Goal: Register for event/course

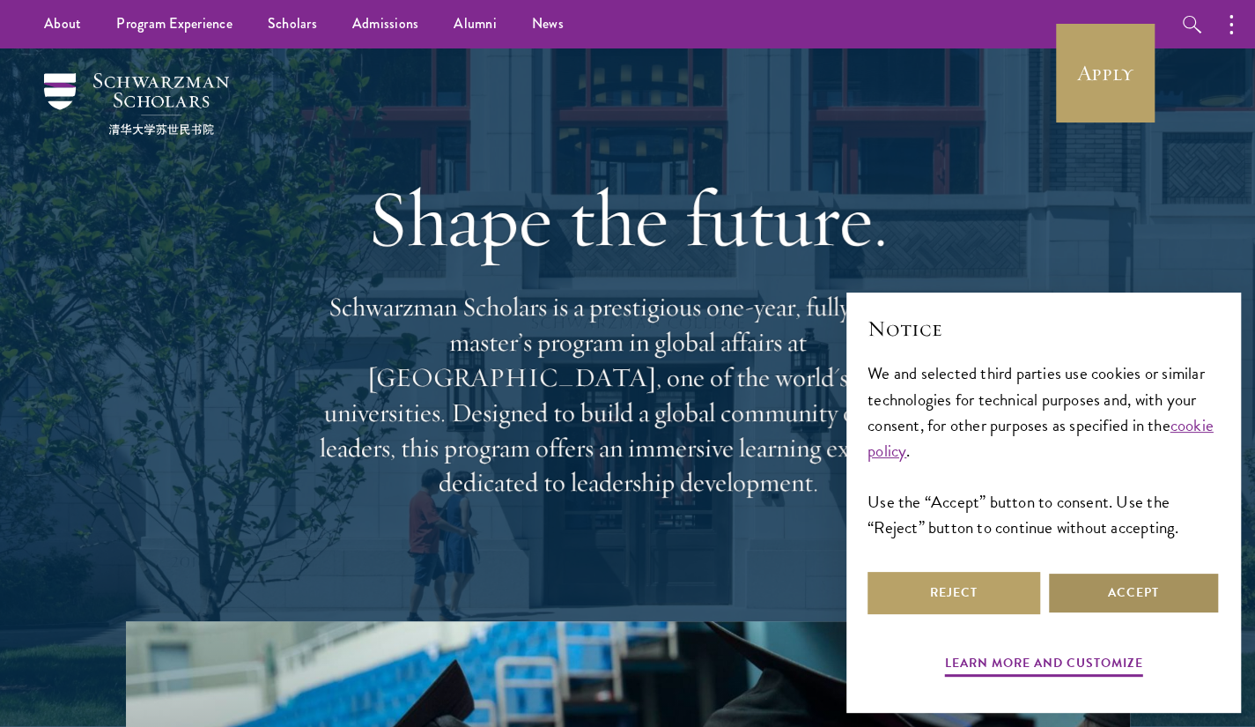
click at [1146, 586] on button "Accept" at bounding box center [1133, 593] width 173 height 42
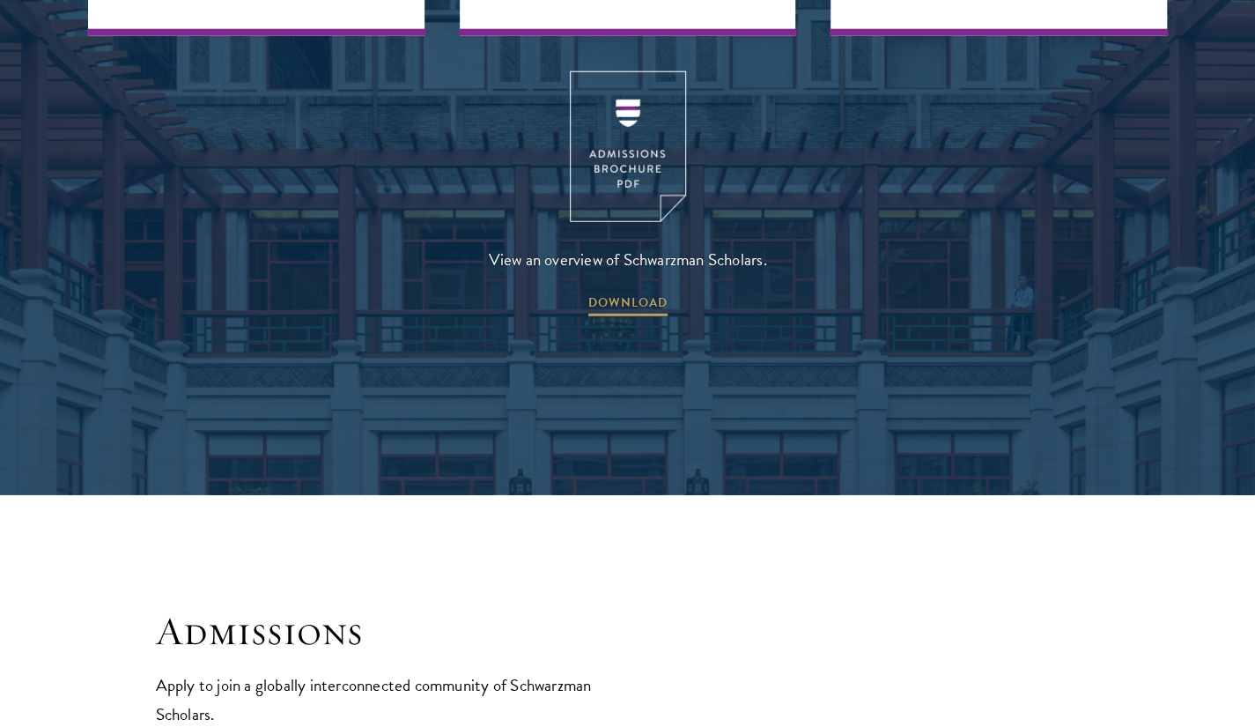
scroll to position [2517, 0]
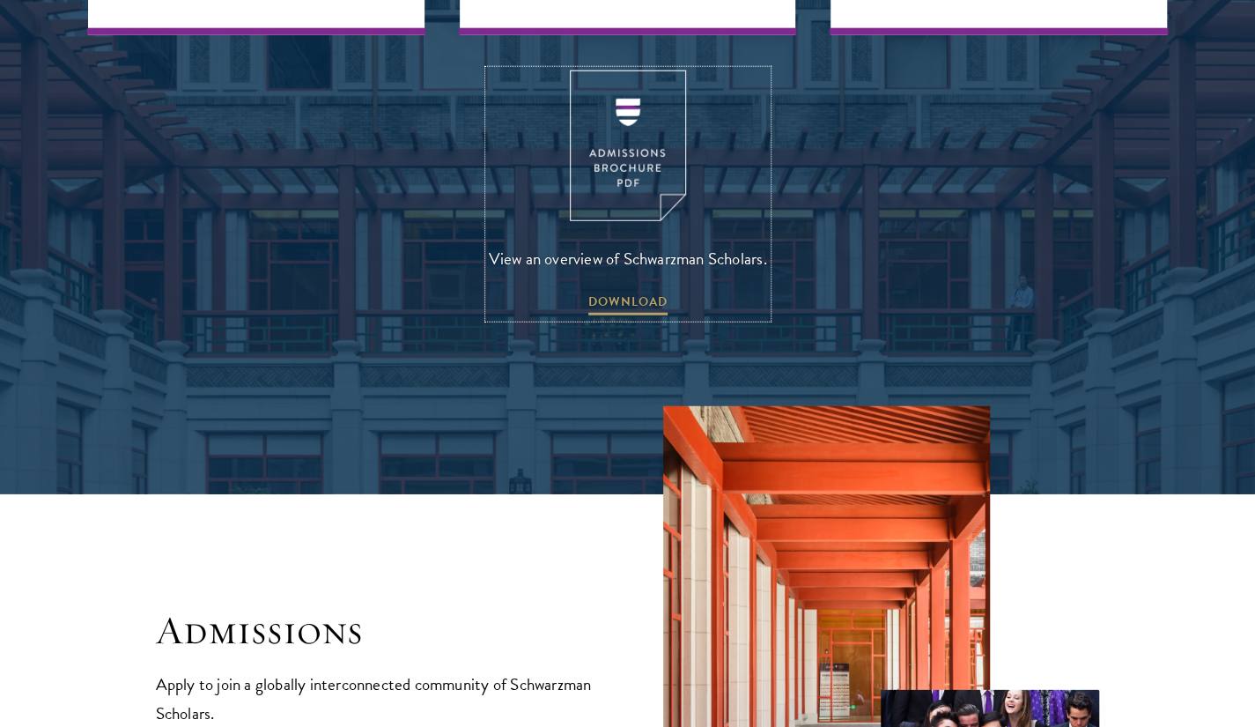
click at [625, 291] on span "DOWNLOAD" at bounding box center [627, 304] width 79 height 27
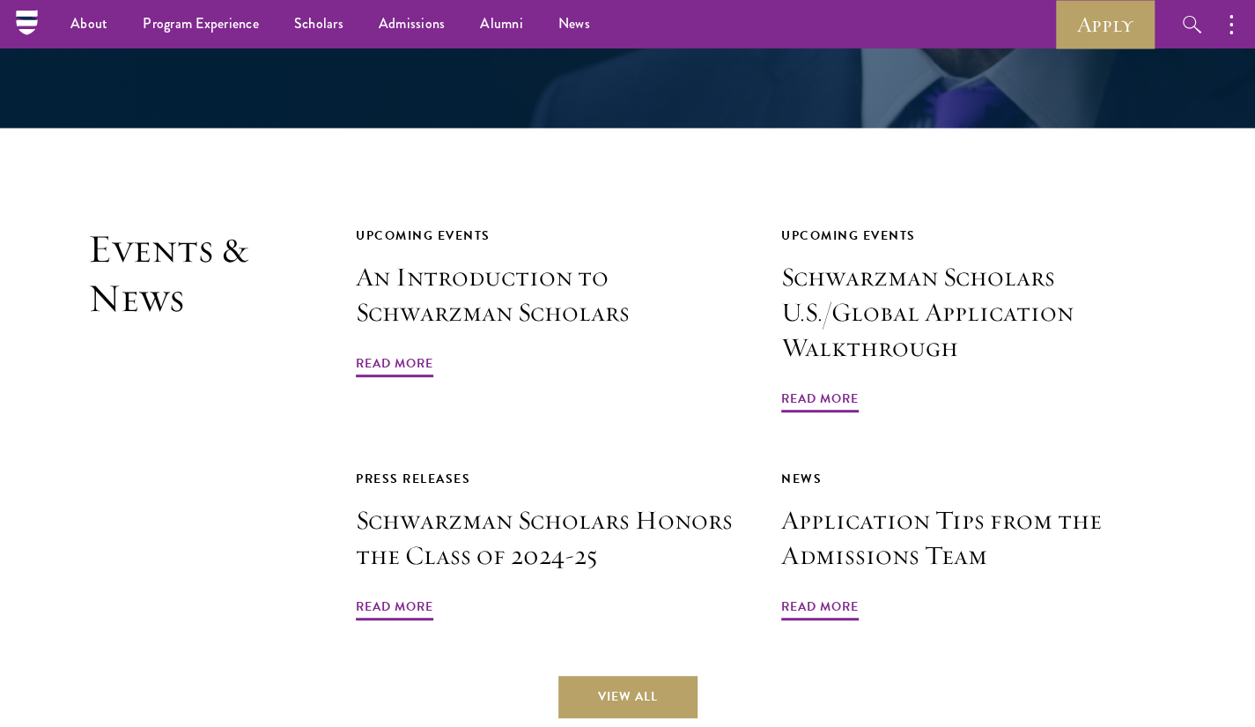
scroll to position [4062, 0]
click at [838, 595] on span "Read More" at bounding box center [819, 608] width 77 height 27
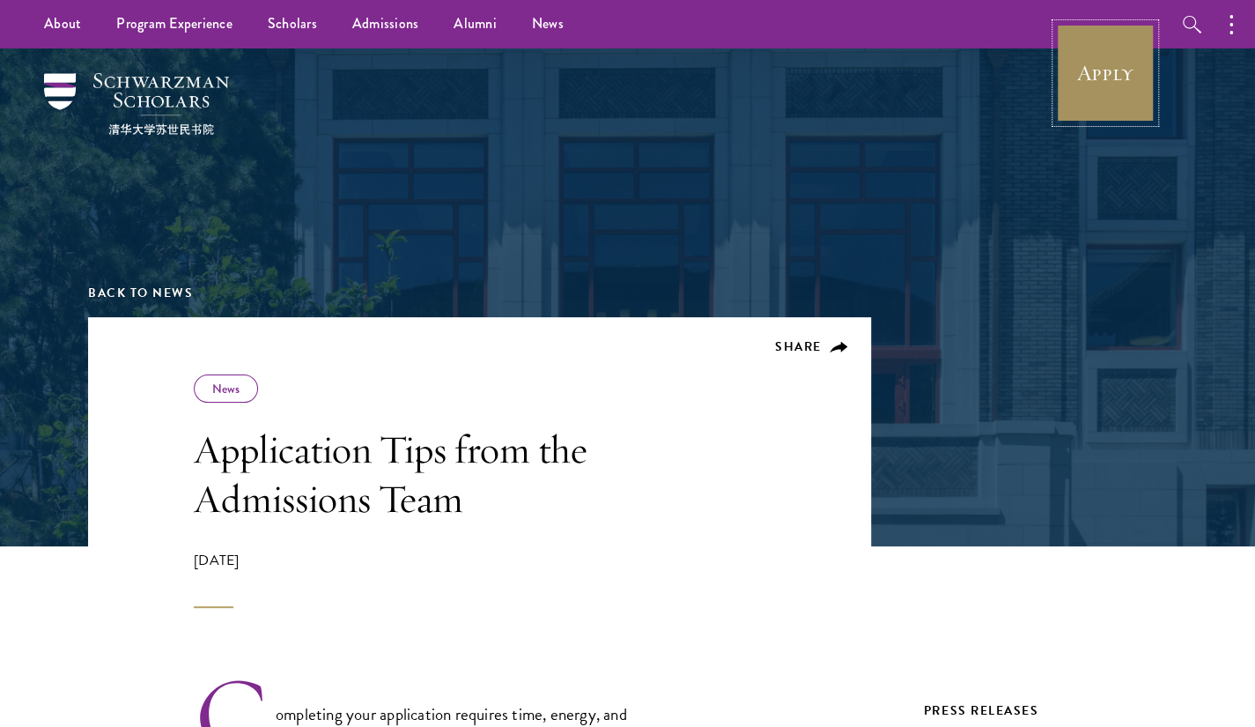
click at [1083, 77] on link "Apply" at bounding box center [1105, 73] width 99 height 99
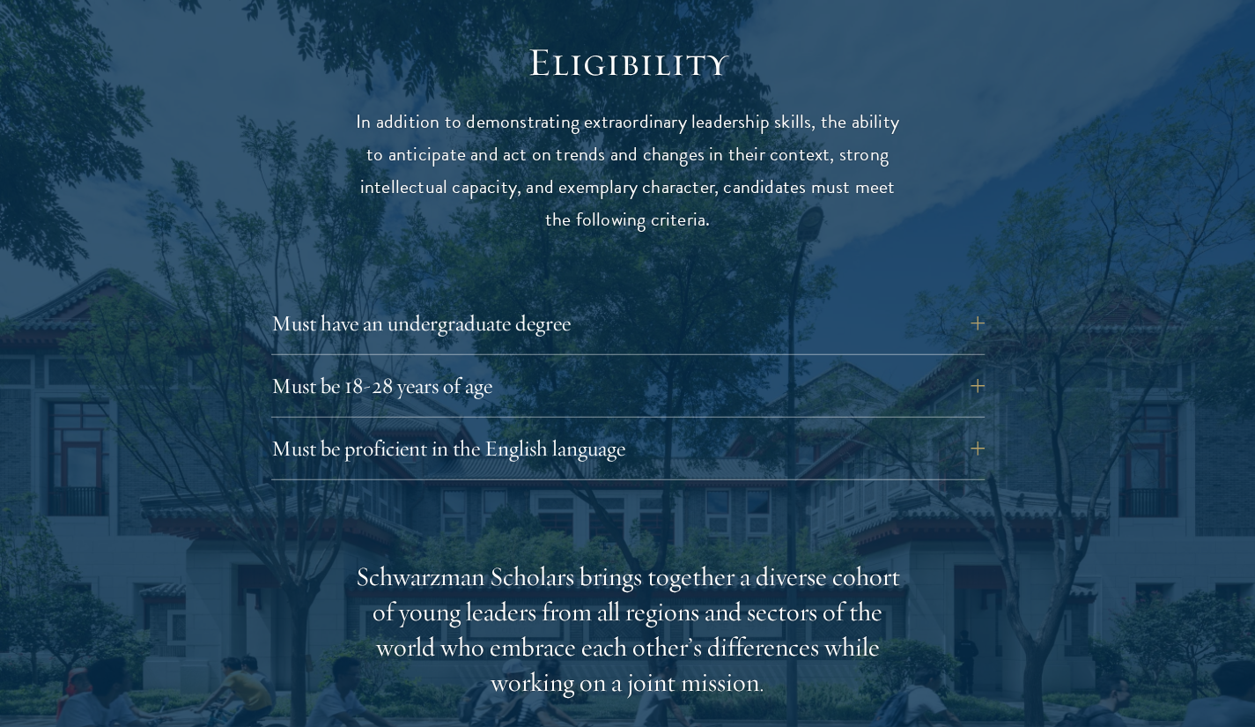
scroll to position [2313, 0]
click at [985, 300] on button "Must have an undergraduate degree" at bounding box center [627, 321] width 713 height 42
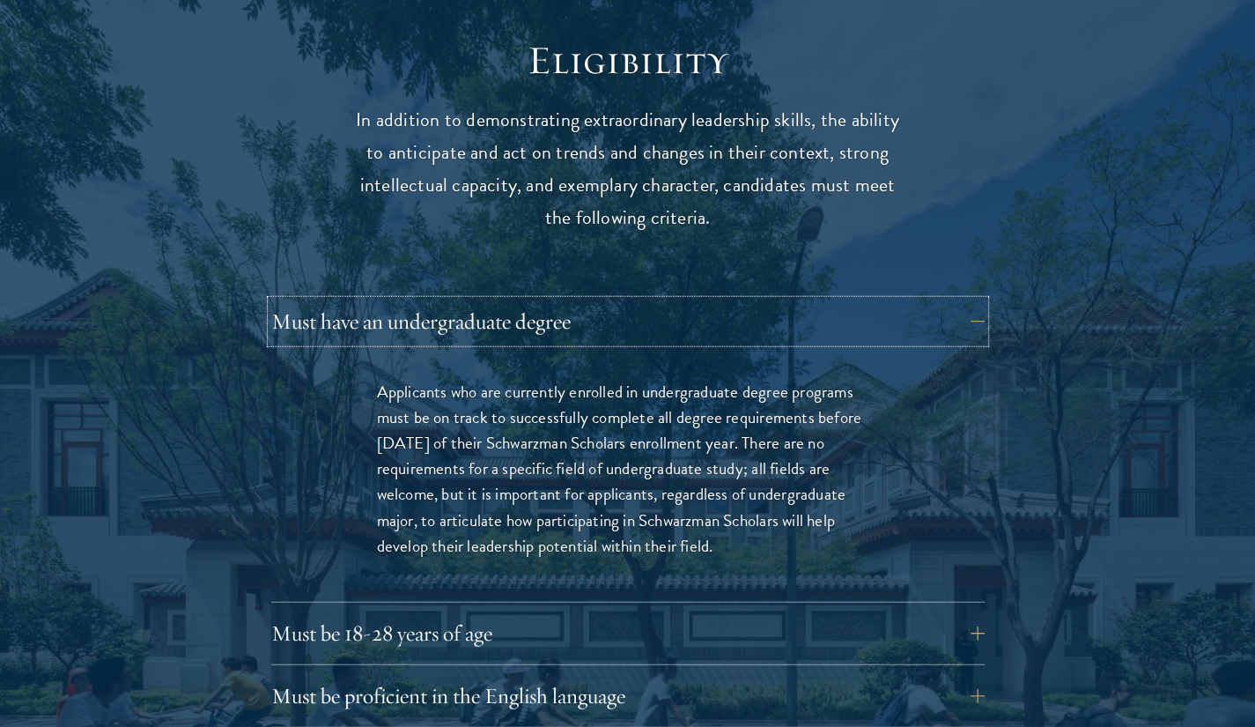
click at [985, 300] on button "Must have an undergraduate degree" at bounding box center [627, 321] width 713 height 42
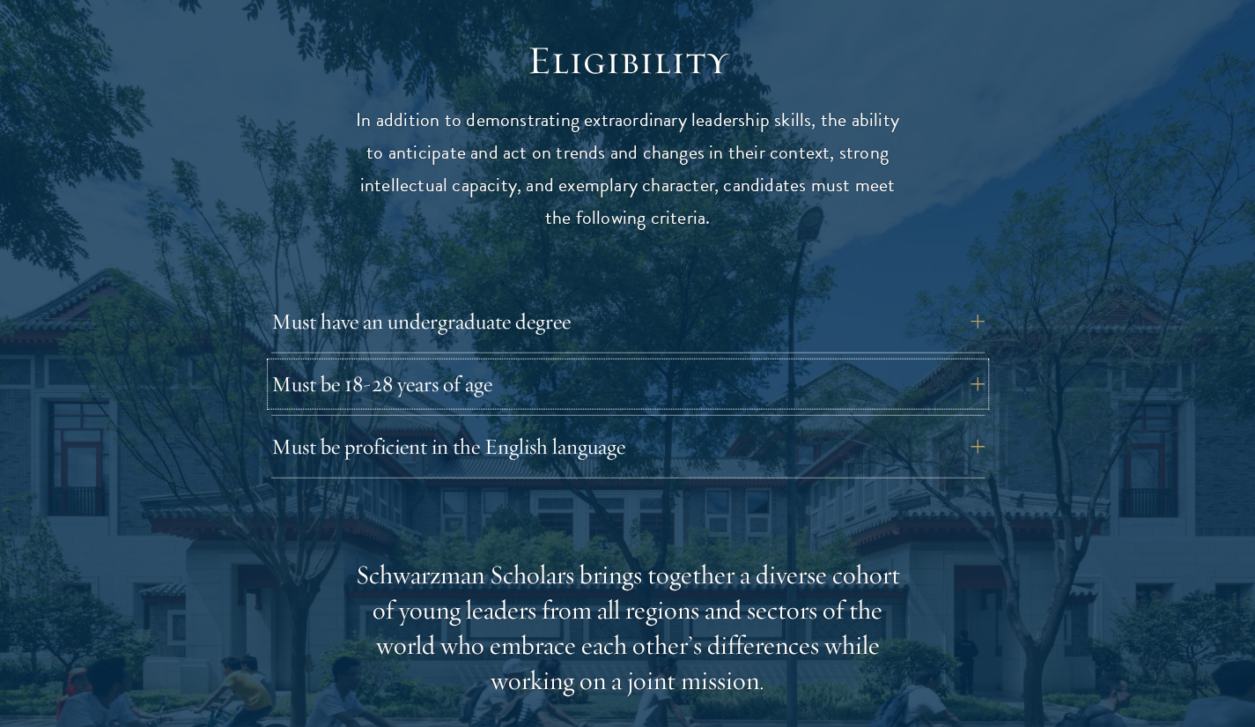
click at [974, 363] on button "Must be 18-28 years of age" at bounding box center [627, 384] width 713 height 42
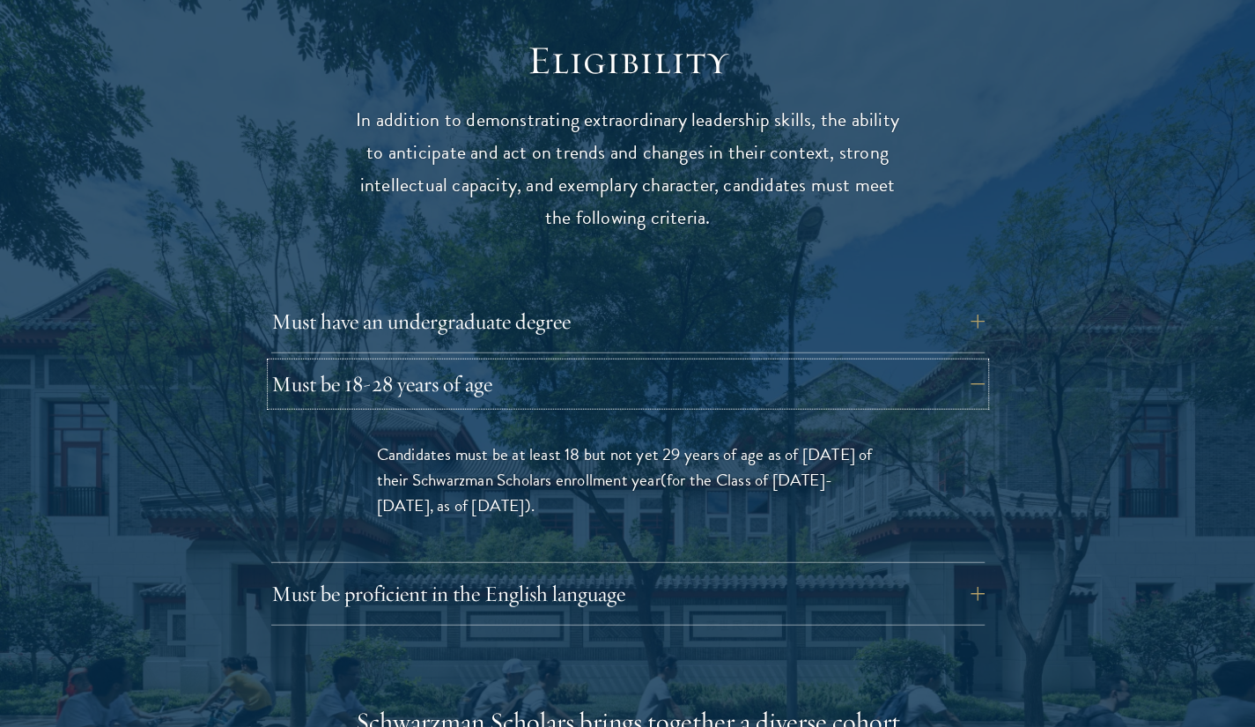
click at [983, 363] on button "Must be 18-28 years of age" at bounding box center [627, 384] width 713 height 42
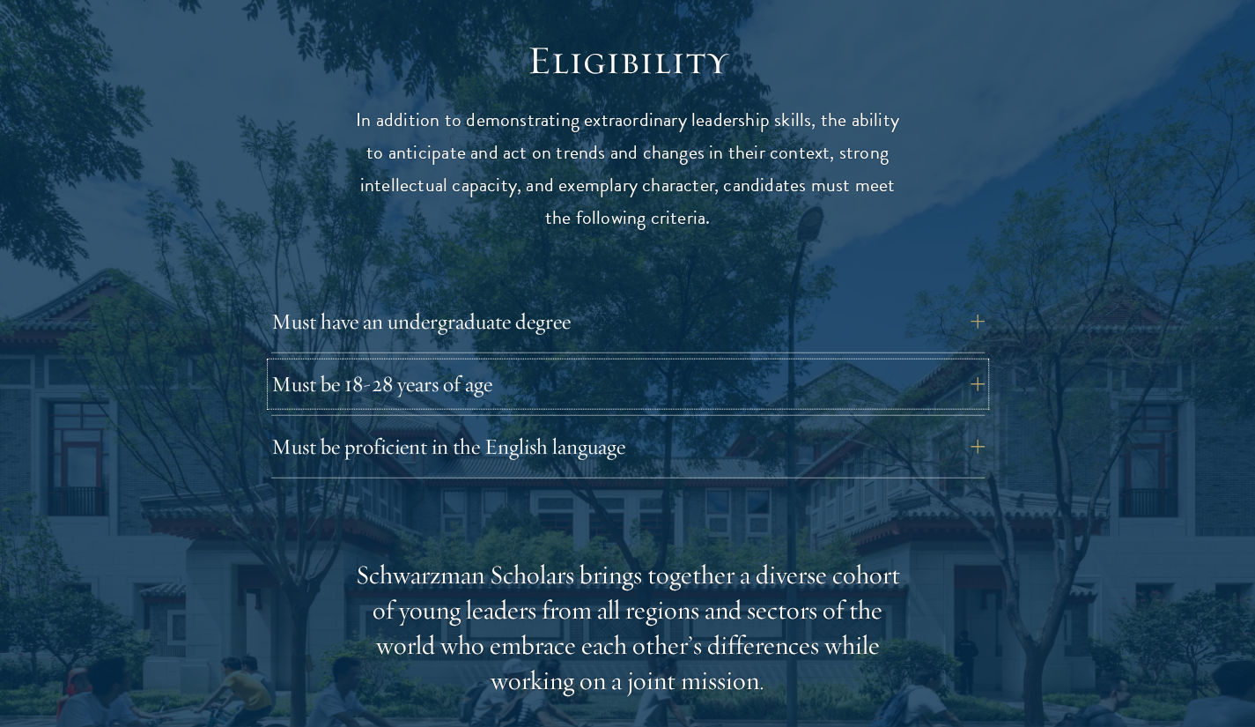
click at [983, 363] on button "Must be 18-28 years of age" at bounding box center [627, 384] width 713 height 42
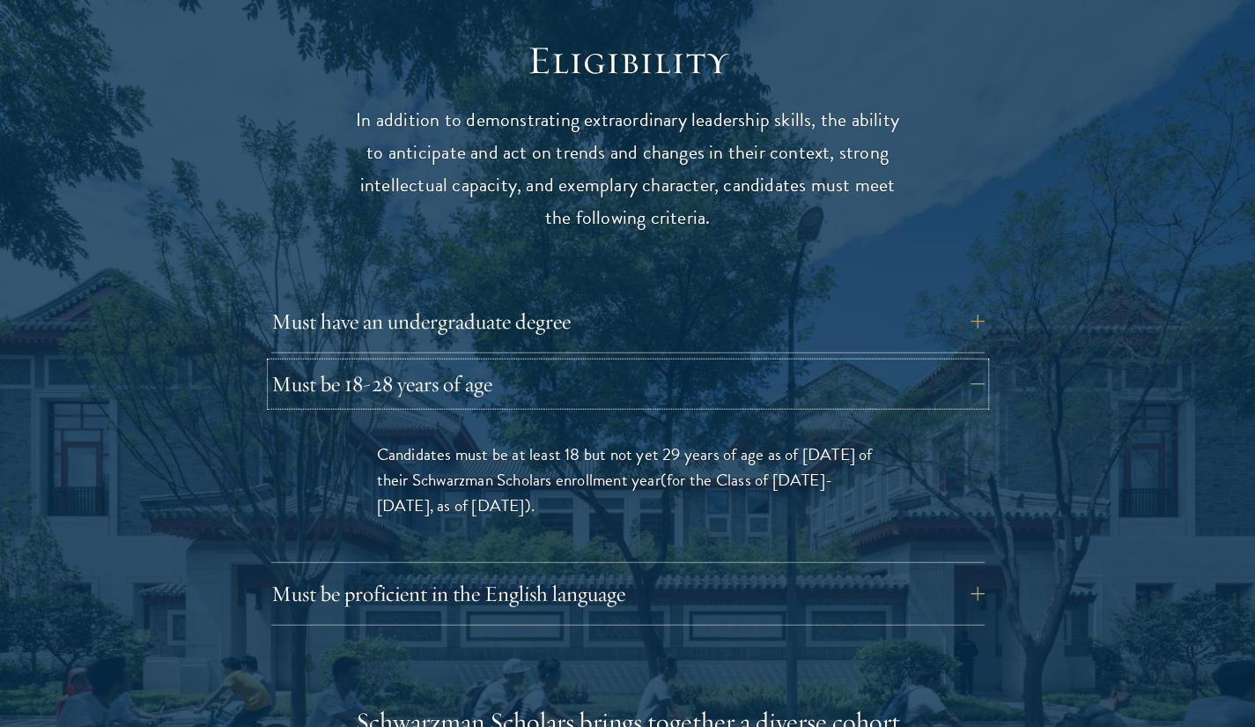
click at [983, 363] on button "Must be 18-28 years of age" at bounding box center [627, 384] width 713 height 42
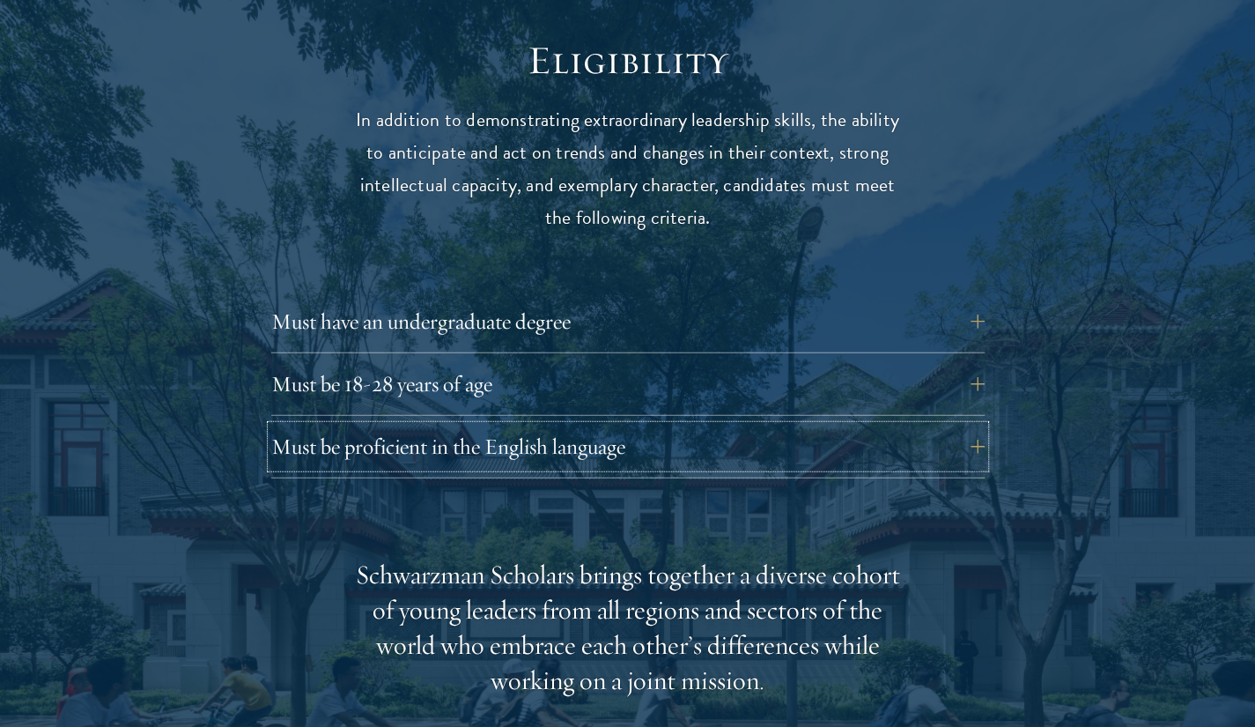
click at [978, 425] on button "Must be proficient in the English language" at bounding box center [627, 446] width 713 height 42
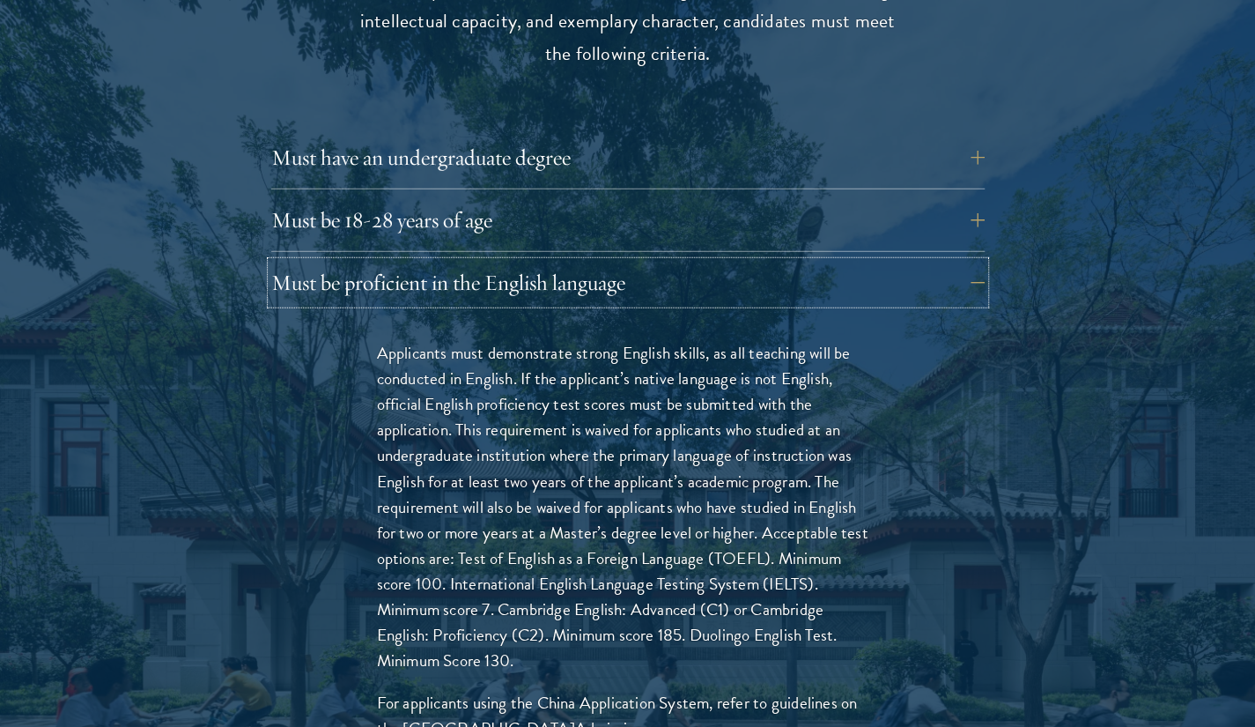
scroll to position [2478, 0]
drag, startPoint x: 481, startPoint y: 520, endPoint x: 634, endPoint y: 526, distance: 153.4
click at [634, 526] on p "Applicants must demonstrate strong English skills, as all teaching will be cond…" at bounding box center [628, 504] width 502 height 333
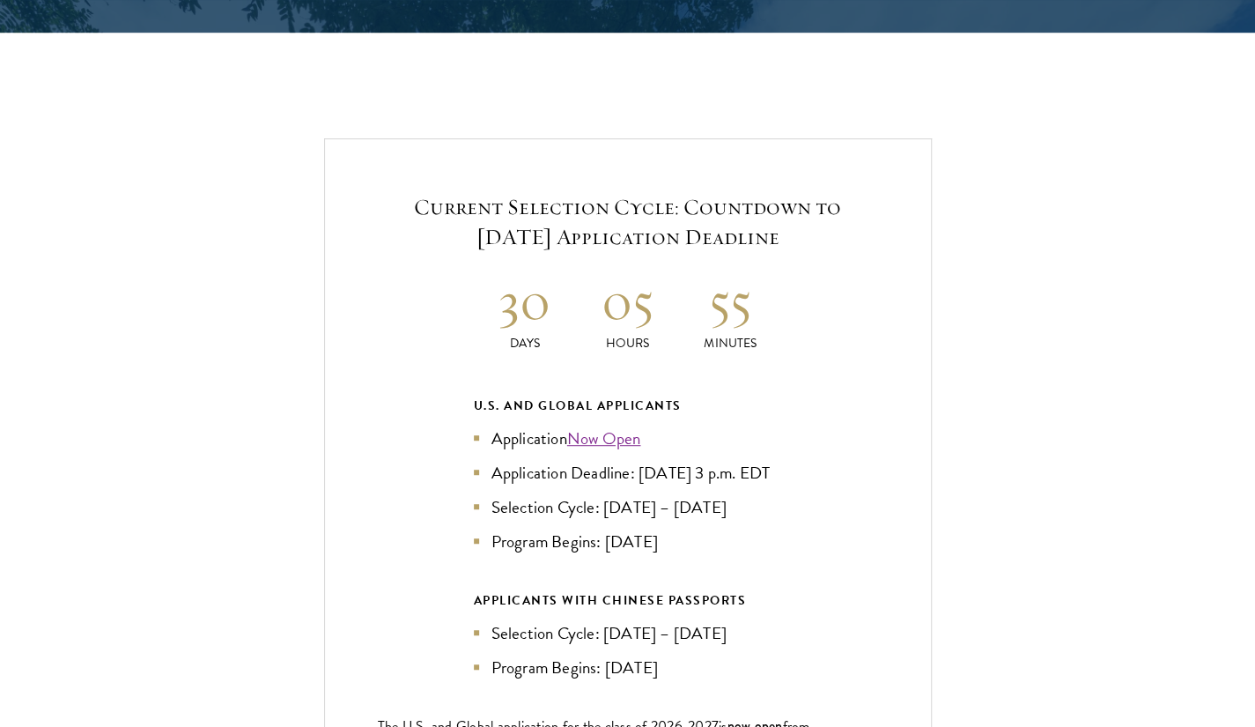
scroll to position [4149, 0]
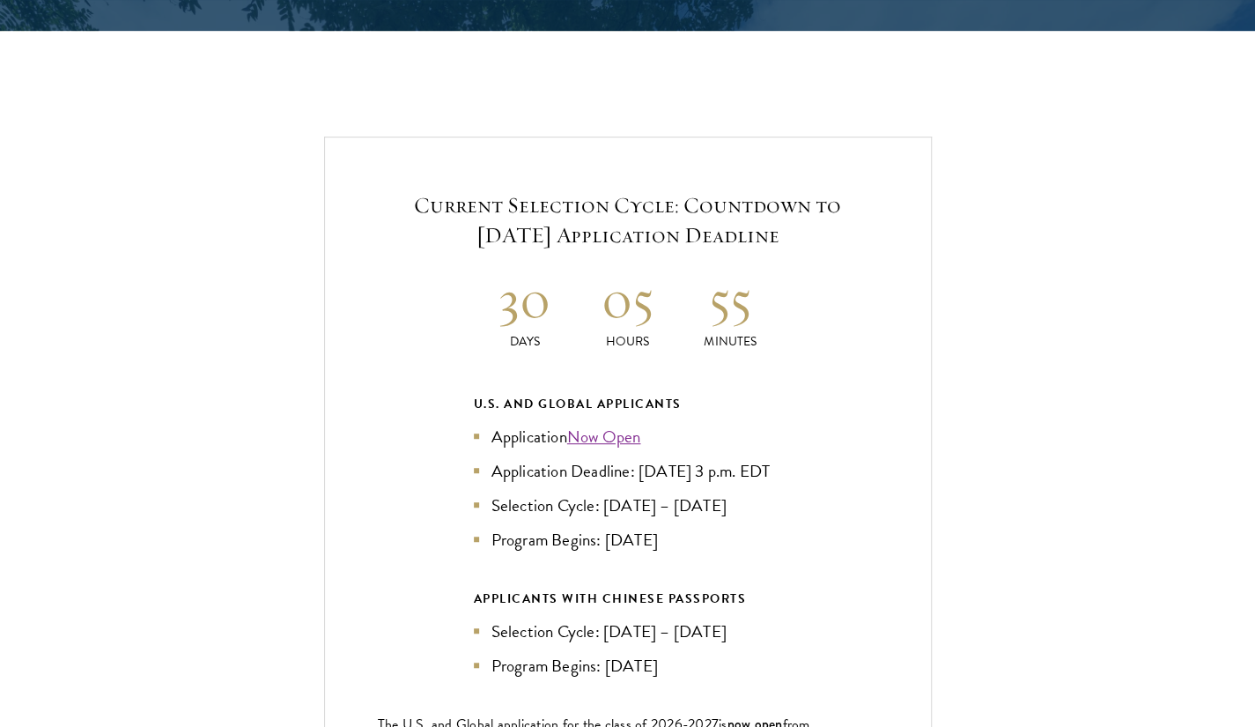
drag, startPoint x: 609, startPoint y: 520, endPoint x: 687, endPoint y: 528, distance: 77.8
click at [687, 528] on li "Program Begins: Aug 2026" at bounding box center [628, 540] width 308 height 26
drag, startPoint x: 594, startPoint y: 490, endPoint x: 722, endPoint y: 491, distance: 128.6
click at [722, 492] on li "Selection Cycle: Oct – Nov 2025" at bounding box center [628, 505] width 308 height 26
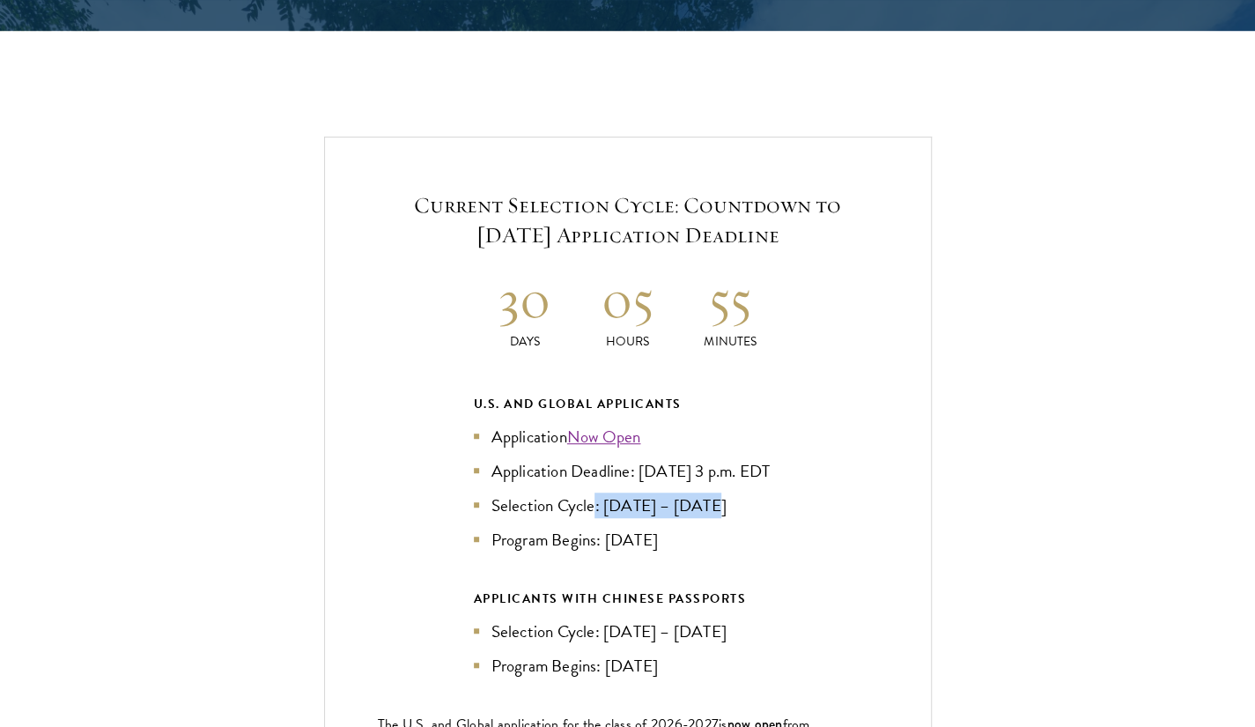
click at [722, 492] on li "Selection Cycle: Oct – Nov 2025" at bounding box center [628, 505] width 308 height 26
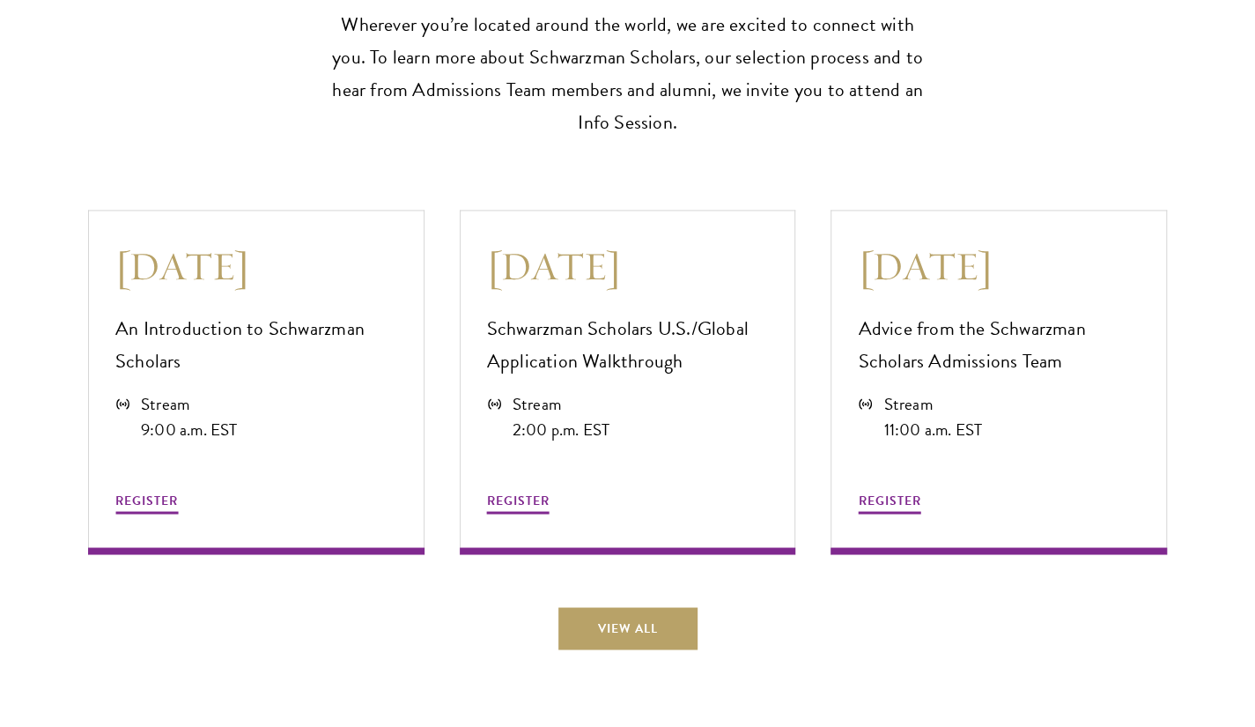
scroll to position [5201, 0]
click at [136, 490] on span "REGISTER" at bounding box center [146, 499] width 63 height 18
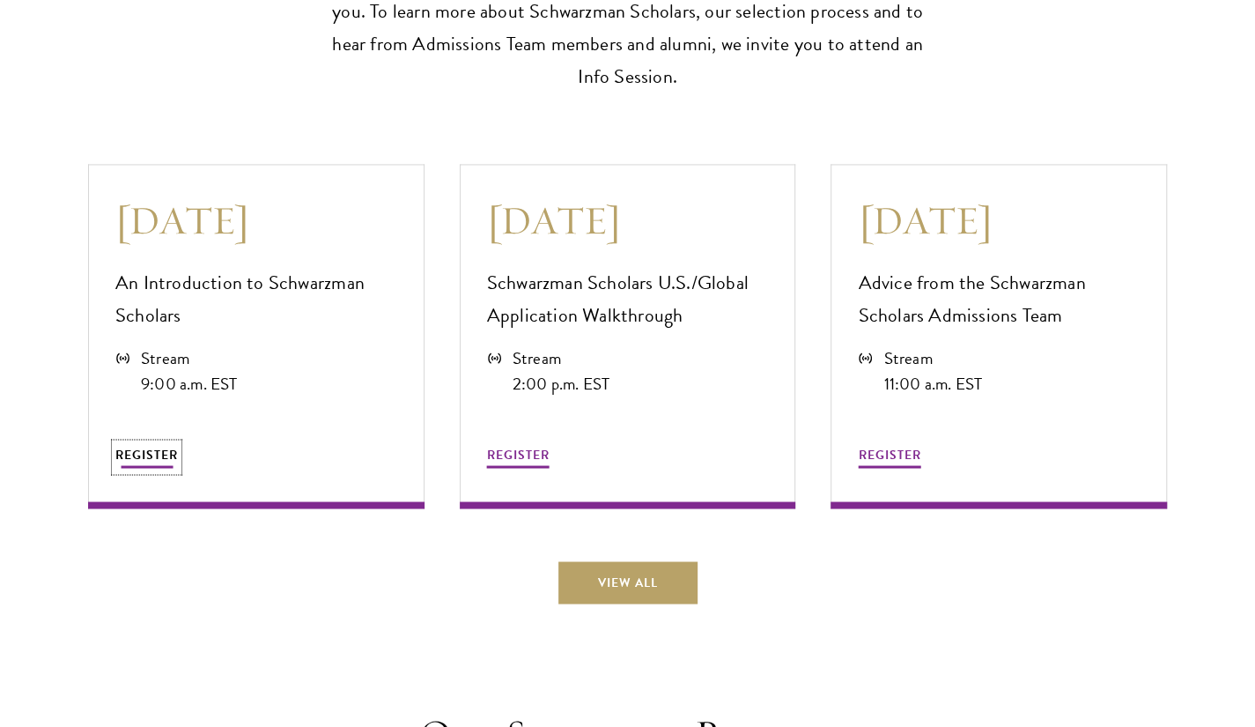
scroll to position [5247, 0]
click at [522, 445] on span "REGISTER" at bounding box center [518, 453] width 63 height 18
click at [881, 444] on span "REGISTER" at bounding box center [889, 453] width 63 height 18
click at [883, 457] on div "September 3 Advice from the Schwarzman Scholars Admissions Team Stream 11:00 a.…" at bounding box center [998, 335] width 336 height 344
click at [658, 560] on link "View All" at bounding box center [627, 581] width 139 height 42
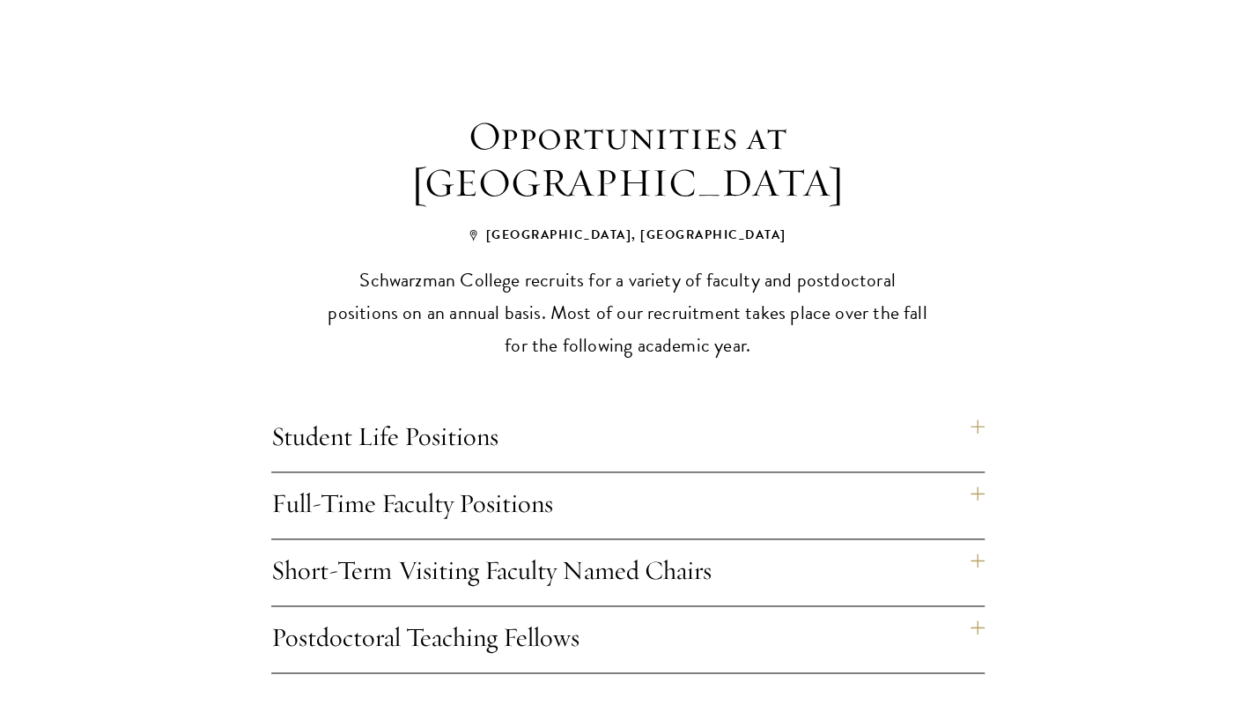
scroll to position [1233, 0]
click at [974, 404] on h4 "Student Life Positions" at bounding box center [627, 437] width 713 height 66
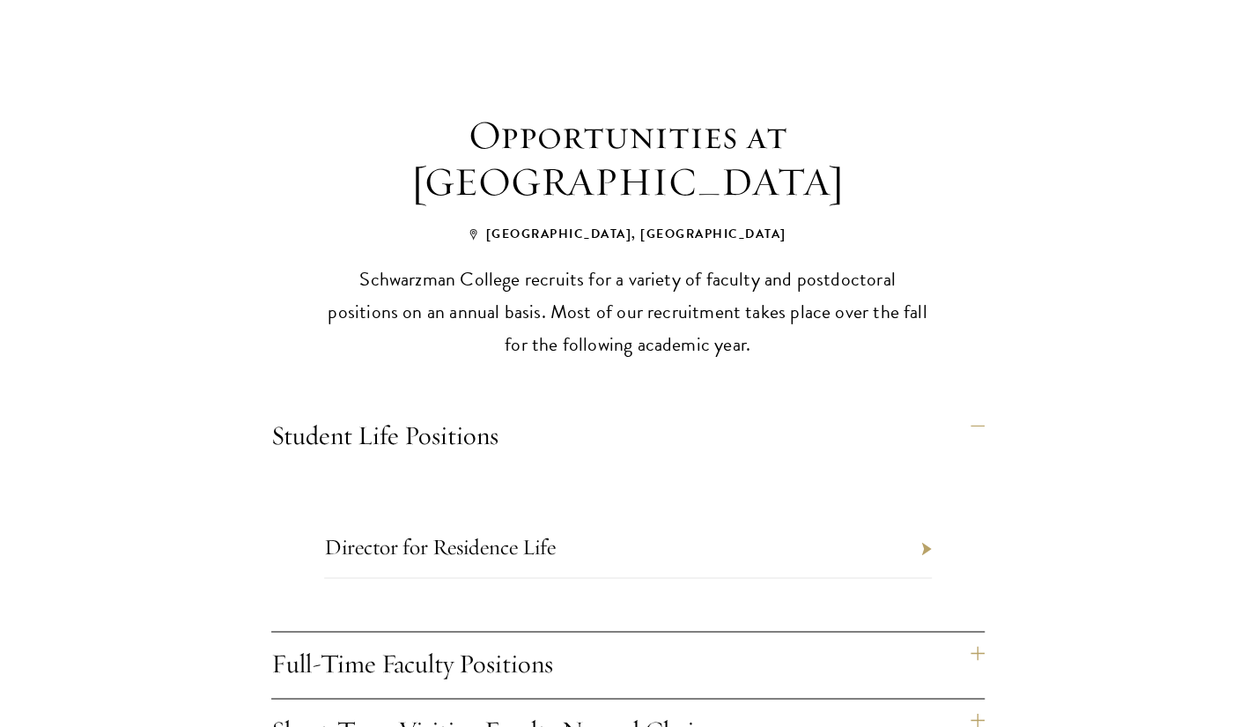
click at [974, 404] on h4 "Student Life Positions" at bounding box center [627, 437] width 713 height 66
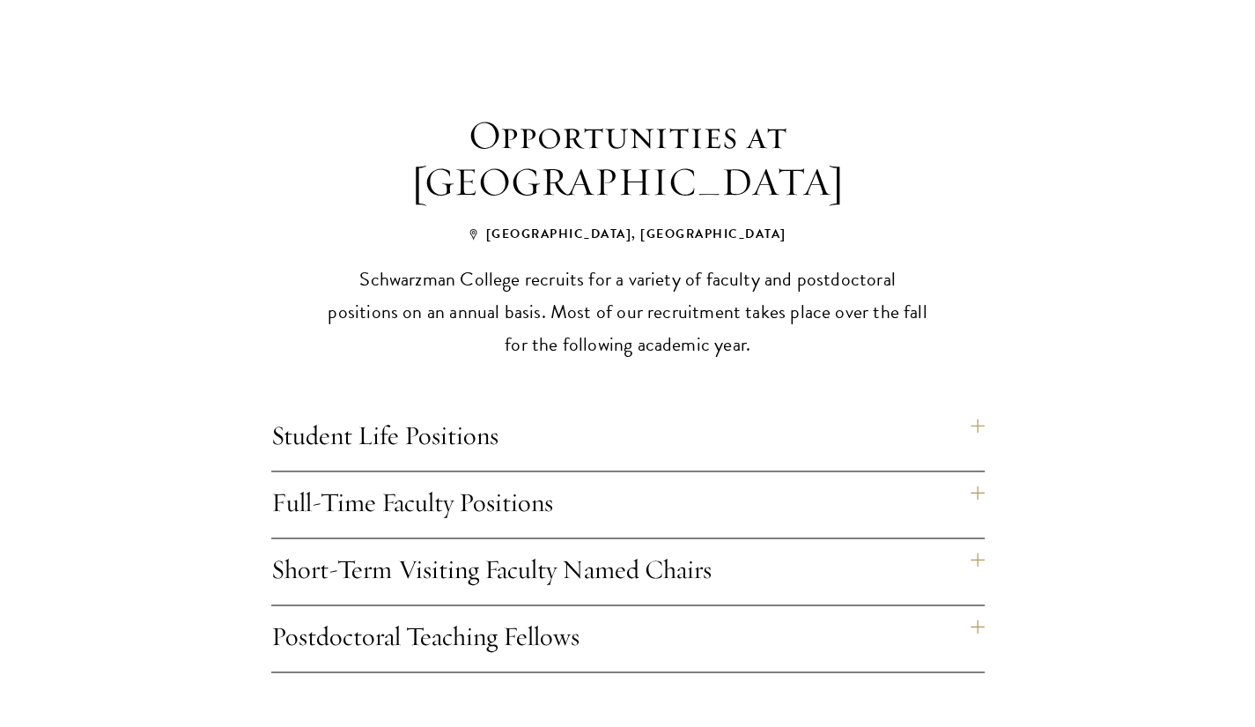
click at [979, 471] on h4 "Full-Time Faculty Positions" at bounding box center [627, 504] width 713 height 66
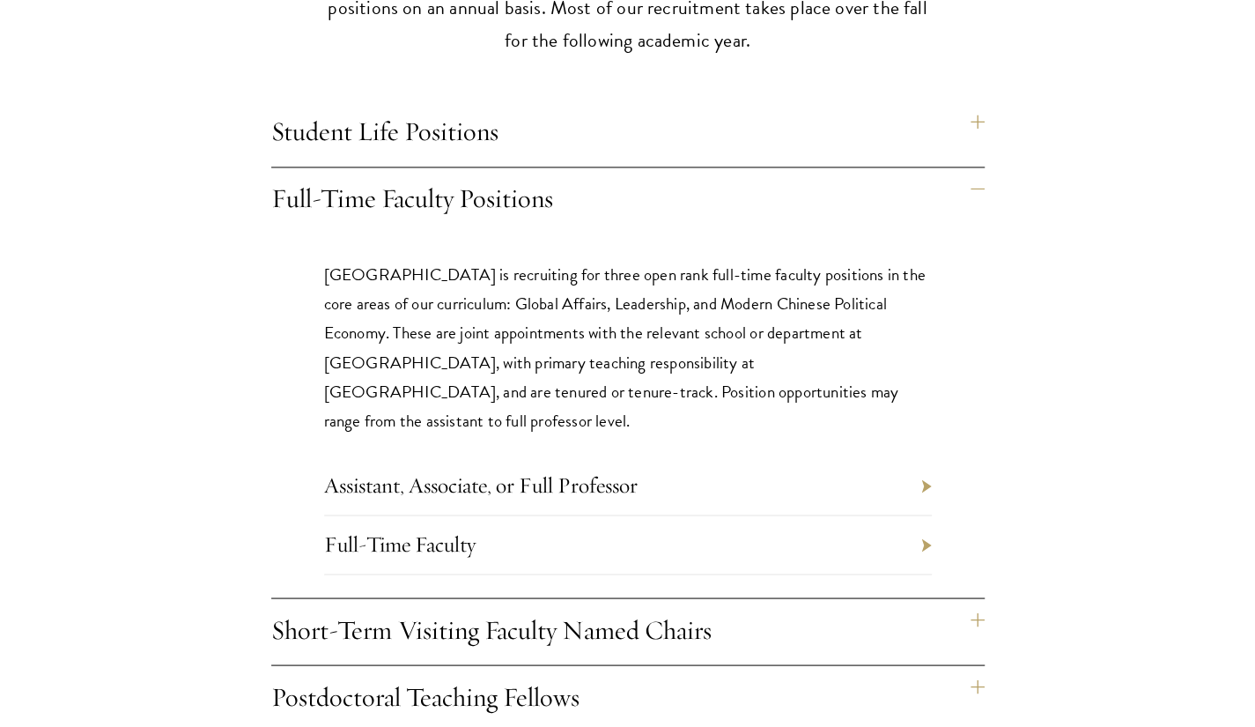
scroll to position [1538, 0]
click at [975, 166] on h4 "Full-Time Faculty Positions" at bounding box center [627, 199] width 713 height 66
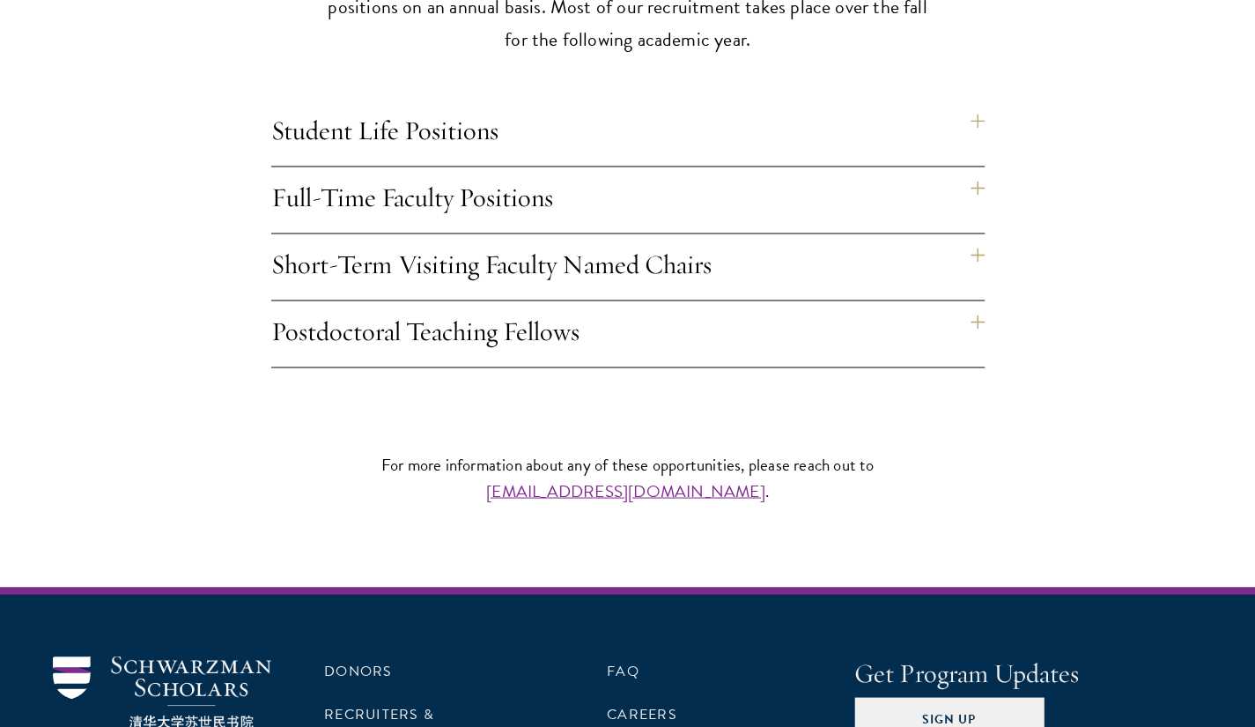
click at [974, 233] on h4 "Short-Term Visiting Faculty Named Chairs" at bounding box center [627, 266] width 713 height 66
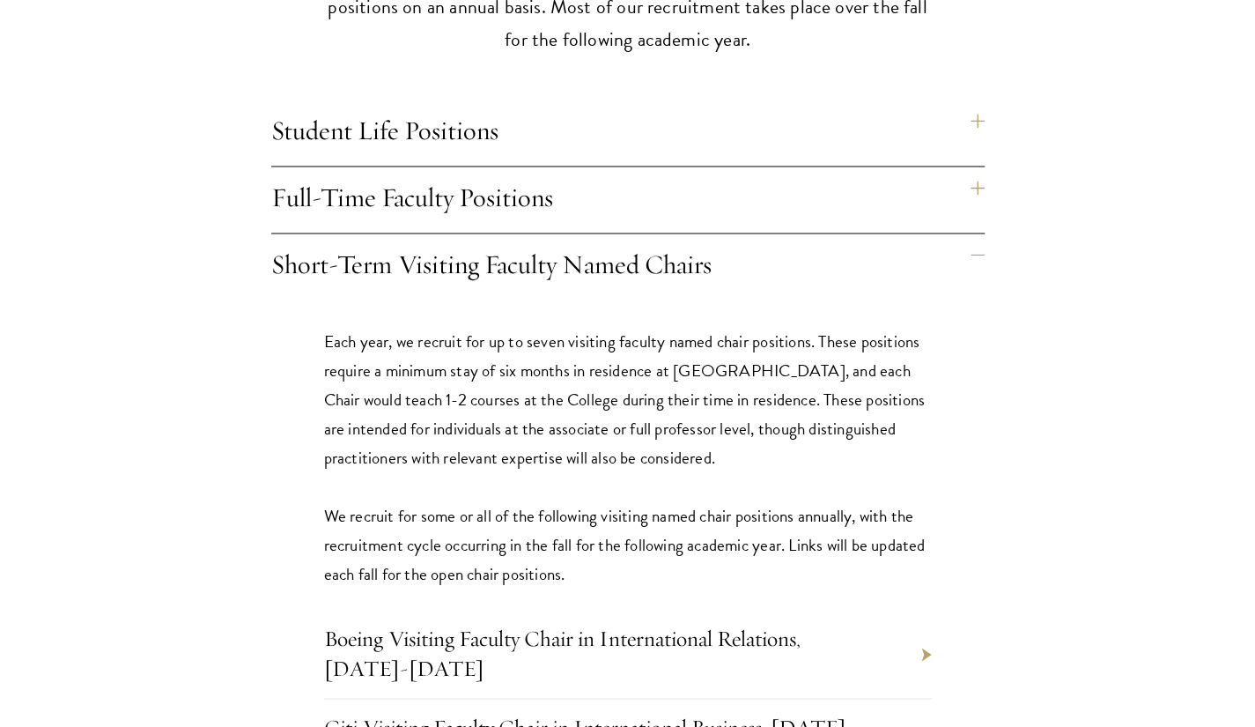
drag, startPoint x: 974, startPoint y: 232, endPoint x: 1048, endPoint y: 219, distance: 75.0
click at [1048, 219] on div "Opportunities at Schwarzman College Beijing, China Schwarzman College recruits …" at bounding box center [628, 445] width 944 height 1276
click at [977, 233] on h4 "Short-Term Visiting Faculty Named Chairs" at bounding box center [627, 266] width 713 height 66
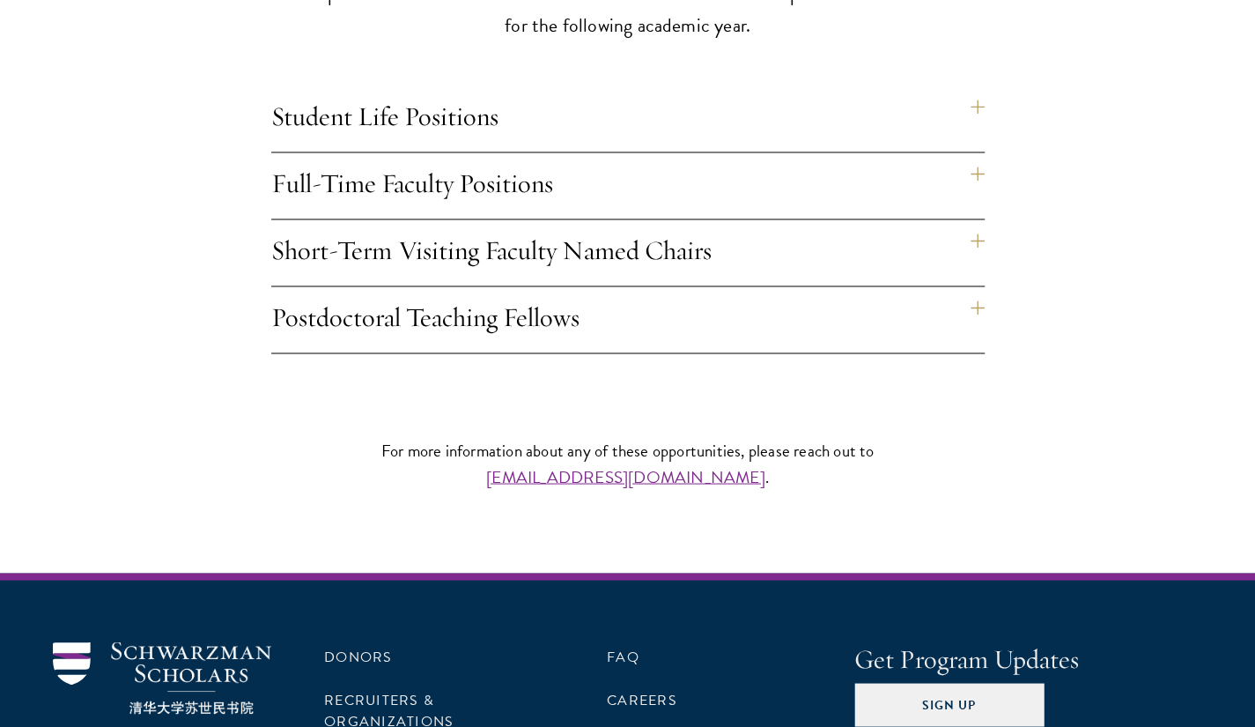
scroll to position [1564, 0]
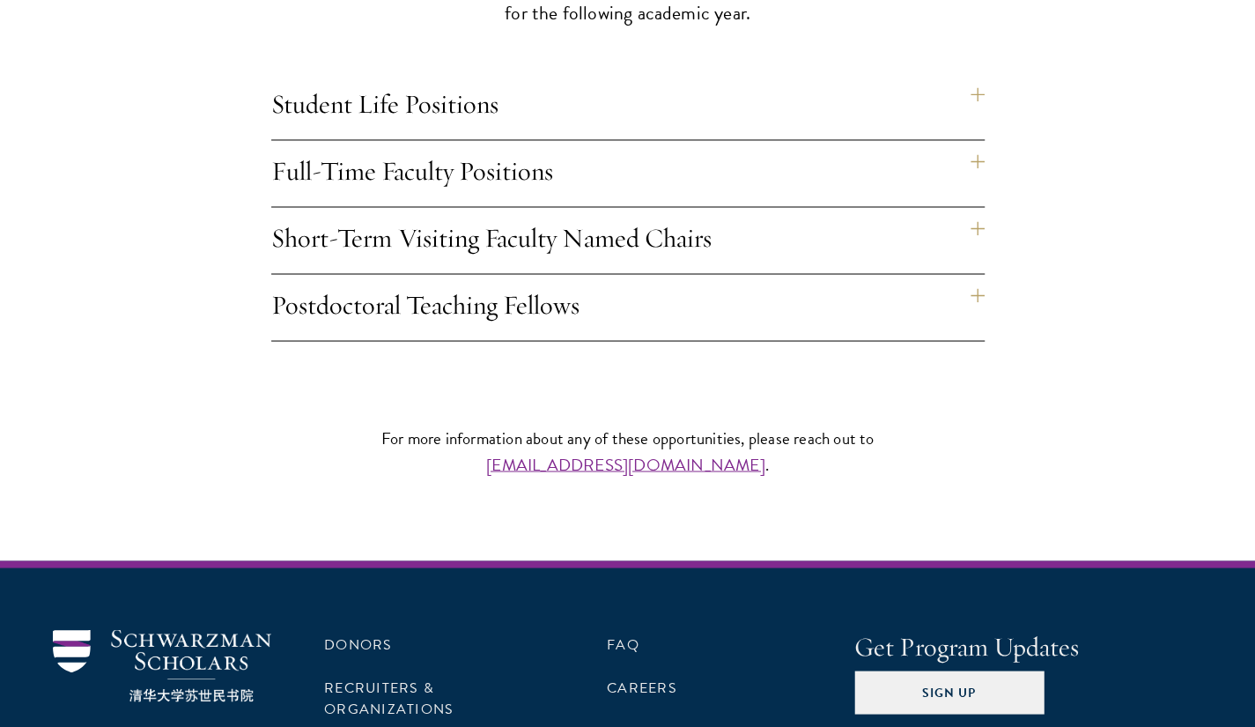
click at [971, 274] on h4 "Postdoctoral Teaching Fellows" at bounding box center [627, 307] width 713 height 66
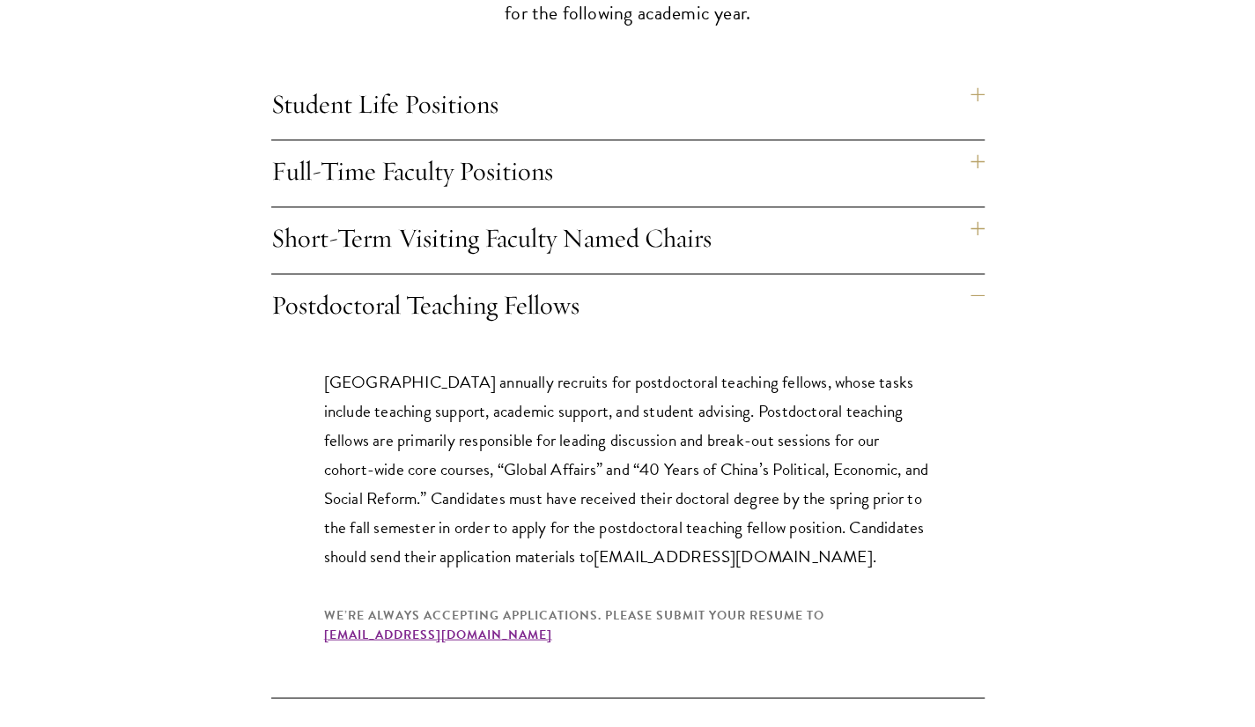
click at [971, 274] on h4 "Postdoctoral Teaching Fellows" at bounding box center [627, 307] width 713 height 66
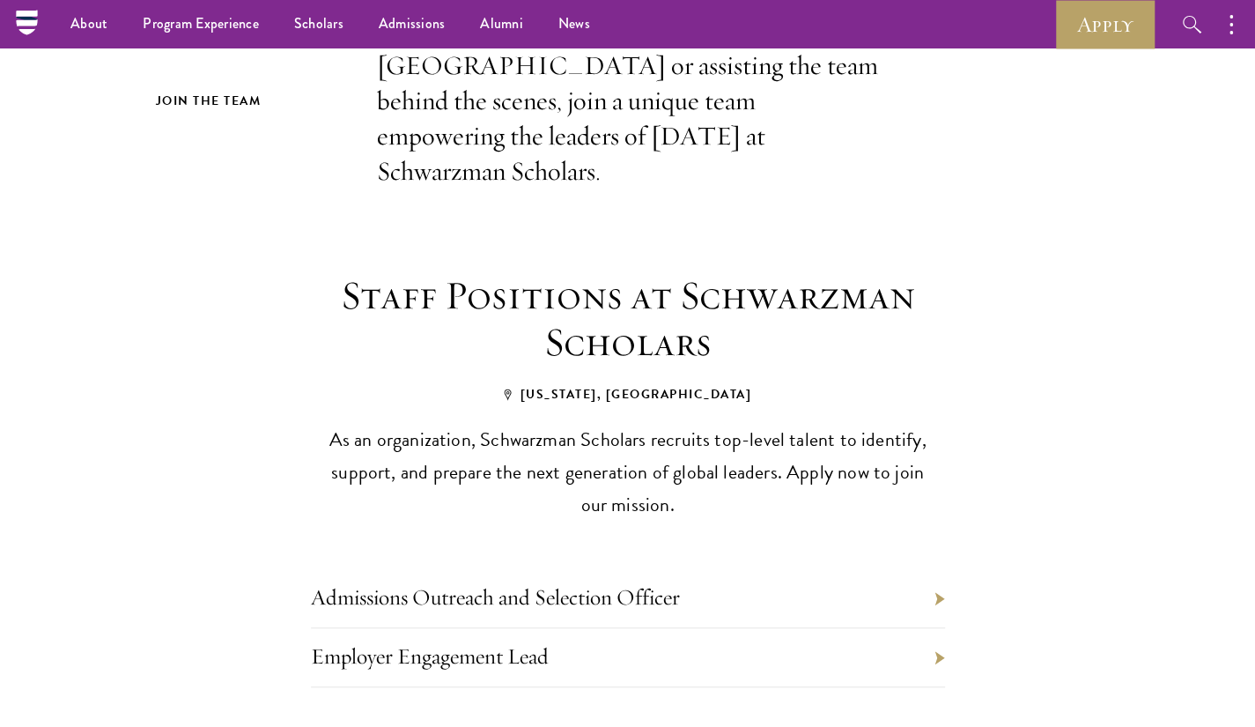
scroll to position [460, 0]
